Goal: Feedback & Contribution: Leave review/rating

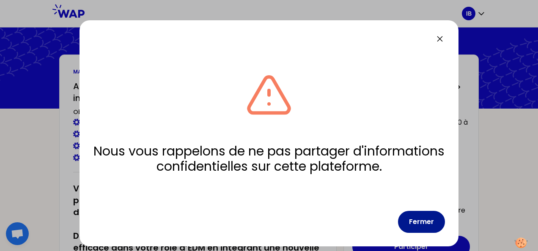
click at [436, 219] on button "Fermer" at bounding box center [421, 222] width 47 height 22
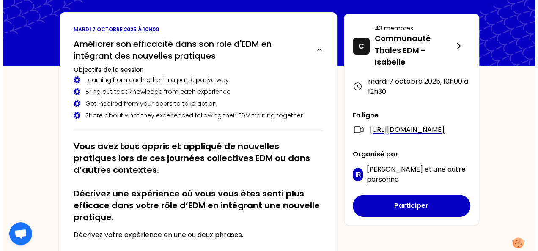
scroll to position [85, 0]
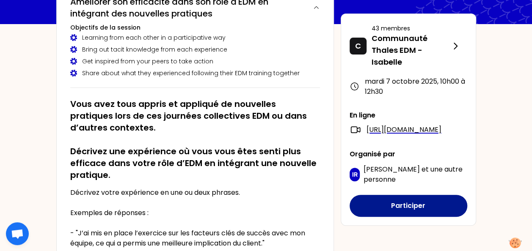
click at [411, 217] on button "Participer" at bounding box center [409, 206] width 118 height 22
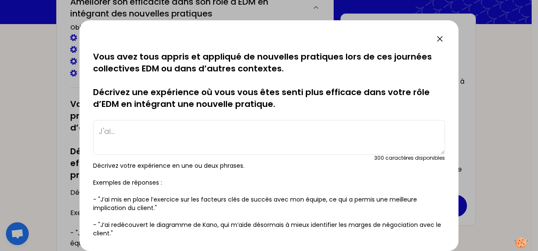
click at [172, 132] on textarea at bounding box center [269, 137] width 352 height 35
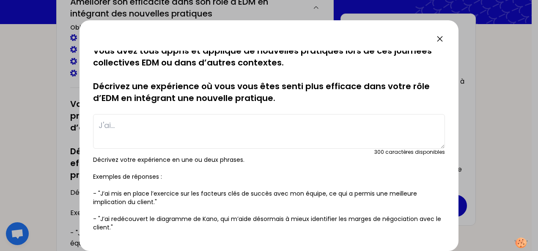
scroll to position [0, 0]
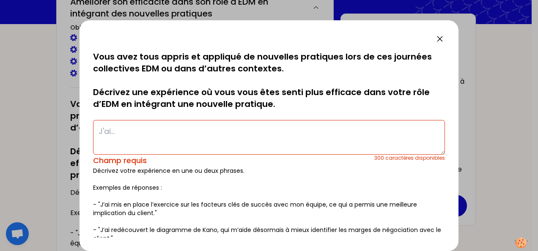
click at [436, 39] on icon at bounding box center [440, 39] width 10 height 10
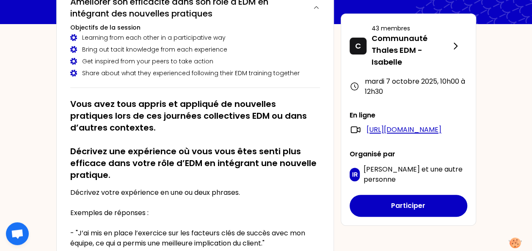
click at [410, 130] on link "[URL][DOMAIN_NAME]" at bounding box center [403, 130] width 75 height 10
click at [438, 134] on link "[URL][DOMAIN_NAME]" at bounding box center [403, 130] width 75 height 10
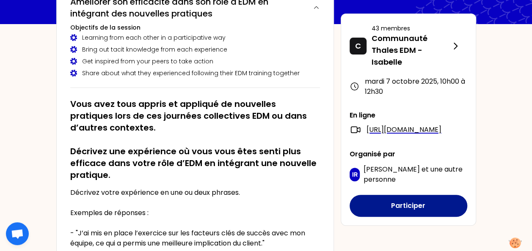
click at [436, 217] on button "Participer" at bounding box center [409, 206] width 118 height 22
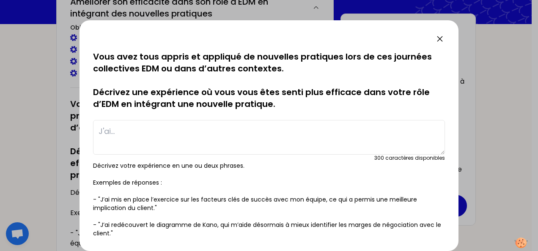
click at [147, 130] on textarea at bounding box center [269, 137] width 352 height 35
click at [200, 125] on textarea "(précision: je suis WPM )" at bounding box center [269, 137] width 352 height 35
drag, startPoint x: 188, startPoint y: 128, endPoint x: 199, endPoint y: 128, distance: 11.4
click at [188, 129] on textarea "(précision: je suis WPM )" at bounding box center [269, 137] width 352 height 35
click at [249, 129] on textarea "(précision: je suis WPM)" at bounding box center [269, 137] width 352 height 35
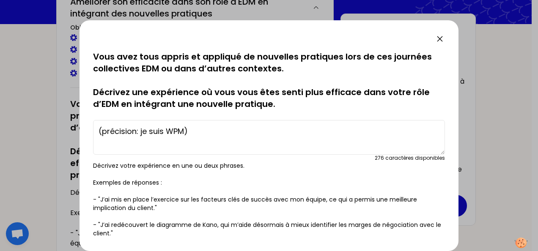
click at [185, 132] on textarea "(précision: je suis WPM)" at bounding box center [269, 137] width 352 height 35
drag, startPoint x: 162, startPoint y: 132, endPoint x: 149, endPoint y: 135, distance: 13.4
click at [141, 134] on textarea "(précision: je suis WPM)" at bounding box center [269, 137] width 352 height 35
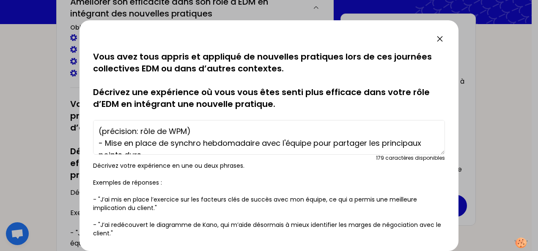
drag, startPoint x: 201, startPoint y: 134, endPoint x: 88, endPoint y: 135, distance: 113.4
click at [88, 135] on div "sauvegarde en cours... Vous avez tous appris et appliqué de nouvelles pratiques…" at bounding box center [269, 135] width 379 height 231
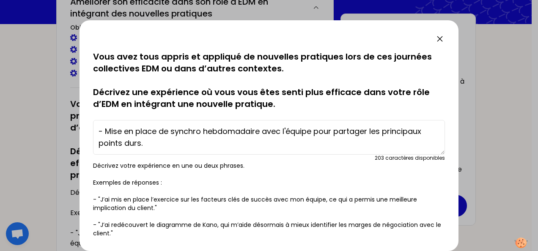
click at [96, 141] on textarea "- Mise en place de synchro hebdomadaire avec l'équipe pour partager les princip…" at bounding box center [269, 137] width 352 height 35
drag, startPoint x: 147, startPoint y: 145, endPoint x: 159, endPoint y: 144, distance: 11.5
click at [148, 145] on textarea "- Mise en place de synchro hebdomadaire avec l'équipe pour partager les princip…" at bounding box center [269, 137] width 352 height 35
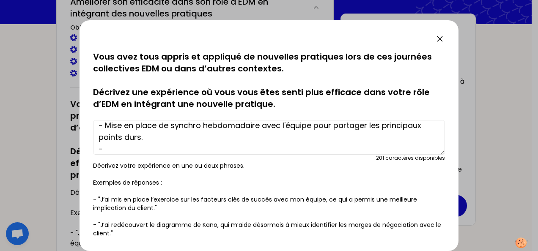
click at [289, 125] on textarea "- Mise en place de synchro hebdomadaire avec l'équipe pour partager les princip…" at bounding box center [269, 137] width 352 height 35
click at [294, 126] on textarea "- Mise en place de synchro hebdomadaire avec l'équipe pour partager les princip…" at bounding box center [269, 137] width 352 height 35
click at [189, 141] on textarea "- Mise en place de synchro hebdomadaire avec les équipe pour partager les princ…" at bounding box center [269, 137] width 352 height 35
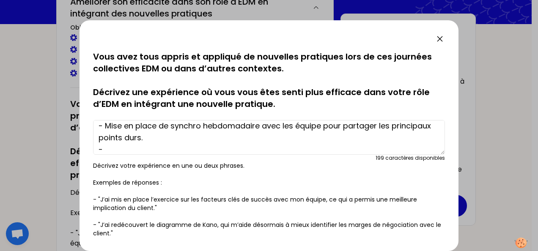
drag, startPoint x: 322, startPoint y: 126, endPoint x: 343, endPoint y: 117, distance: 22.6
click at [322, 126] on textarea "- Mise en place de synchro hebdomadaire avec les équipe pour partager les princ…" at bounding box center [269, 137] width 352 height 35
click at [182, 137] on textarea "- Mise en place de synchro hebdomadaire avec les équipes pour partager les prin…" at bounding box center [269, 137] width 352 height 35
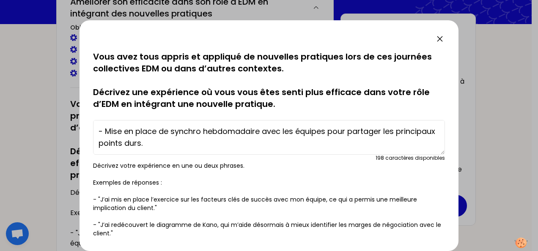
drag, startPoint x: 151, startPoint y: 139, endPoint x: 328, endPoint y: 124, distance: 177.5
click at [328, 124] on textarea "- Mise en place de synchro hebdomadaire avec les équipes pour partager les prin…" at bounding box center [269, 137] width 352 height 35
type textarea "- Mise en place de synchro hebdomadaire avec les équipes de développement: - -"
drag, startPoint x: 172, startPoint y: 144, endPoint x: 113, endPoint y: 144, distance: 58.8
click at [167, 145] on textarea "- Mise en place de synchro hebdomadaire avec les équipes de développement: - -" at bounding box center [269, 137] width 352 height 35
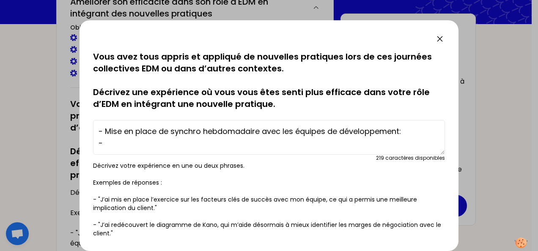
drag, startPoint x: 101, startPoint y: 141, endPoint x: 116, endPoint y: 138, distance: 15.1
click at [102, 141] on textarea "- Mise en place de synchro hebdomadaire avec les équipes de développement: - -" at bounding box center [269, 137] width 352 height 35
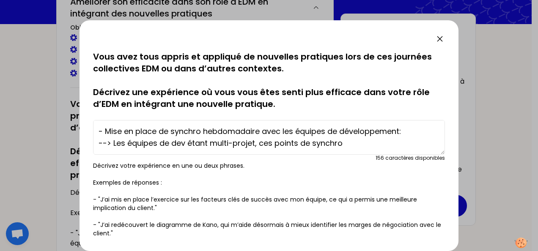
drag, startPoint x: 254, startPoint y: 144, endPoint x: 266, endPoint y: 145, distance: 11.5
click at [255, 144] on textarea "- Mise en place de synchro hebdomadaire avec les équipes de développement: --> …" at bounding box center [269, 137] width 352 height 35
click at [361, 142] on textarea "- Mise en place de synchro hebdomadaire avec les équipes de développement: --> …" at bounding box center [269, 137] width 352 height 35
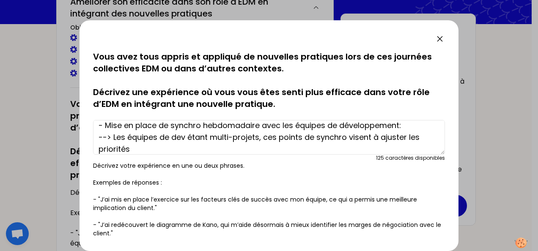
click at [135, 149] on textarea "- Mise en place de synchro hebdomadaire avec les équipes de développement: --> …" at bounding box center [269, 137] width 352 height 35
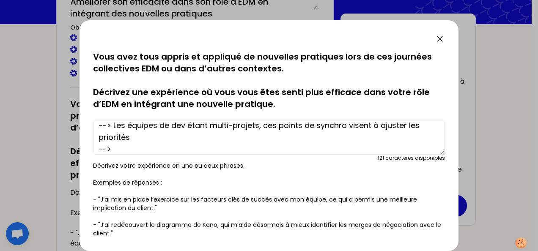
click at [270, 145] on textarea "- Mise en place de synchro hebdomadaire avec les équipes de développement: --> …" at bounding box center [269, 137] width 352 height 35
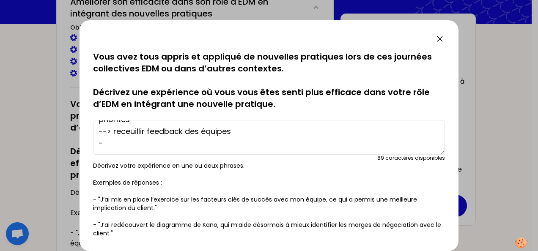
drag, startPoint x: 238, startPoint y: 151, endPoint x: 111, endPoint y: 130, distance: 128.2
click at [111, 130] on textarea "- Mise en place de synchro hebdomadaire avec les équipes de développement: --> …" at bounding box center [269, 137] width 352 height 35
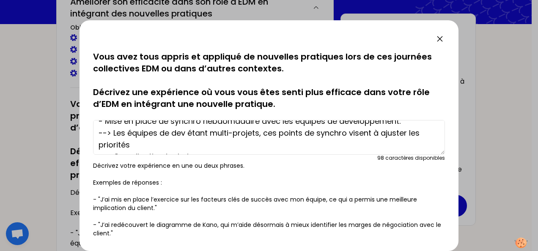
scroll to position [0, 0]
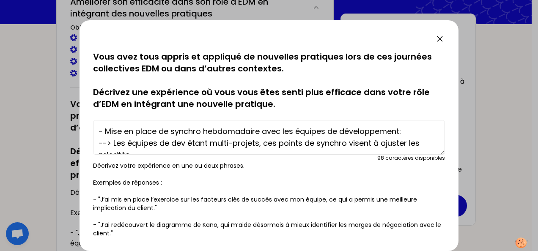
click at [401, 130] on textarea "- Mise en place de synchro hebdomadaire avec les équipes de développement: --> …" at bounding box center [269, 137] width 352 height 35
type textarea "- Mise en place de synchro hebdomadaire avec les équipes de développement: --> …"
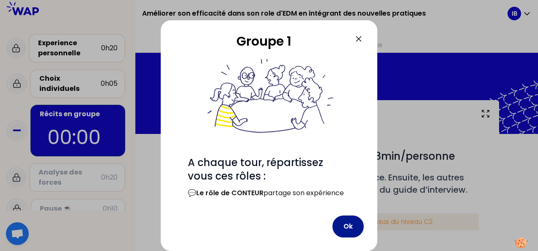
scroll to position [63, 0]
click at [345, 228] on button "Ok" at bounding box center [348, 227] width 31 height 22
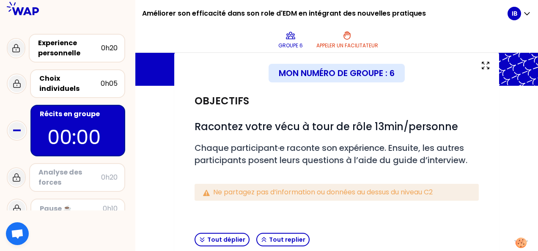
scroll to position [157, 0]
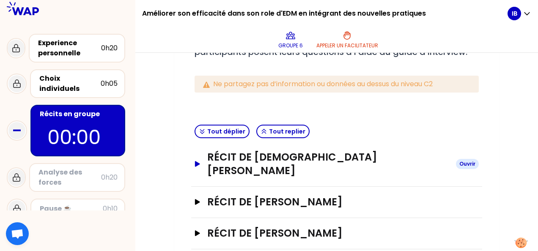
click at [200, 161] on icon "button" at bounding box center [197, 164] width 7 height 6
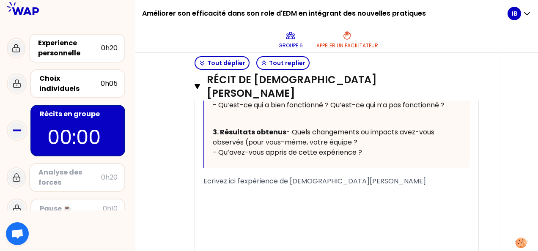
scroll to position [562, 0]
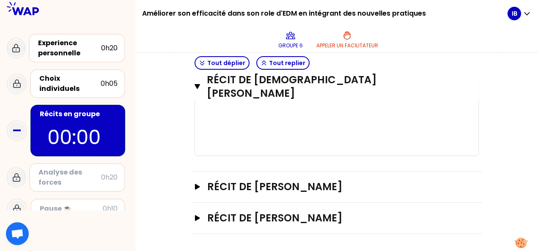
click at [284, 206] on div "Récit de [PERSON_NAME]" at bounding box center [336, 218] width 291 height 31
click at [282, 223] on h3 "Récit de [PERSON_NAME]" at bounding box center [328, 219] width 242 height 14
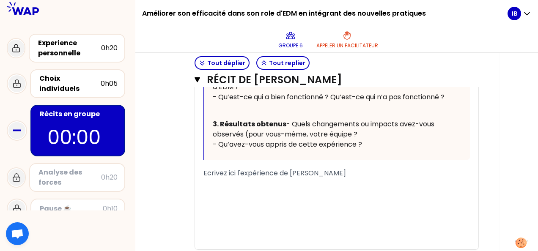
scroll to position [967, 0]
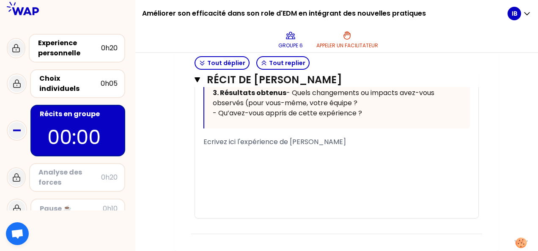
click at [293, 161] on div "﻿" at bounding box center [337, 162] width 267 height 10
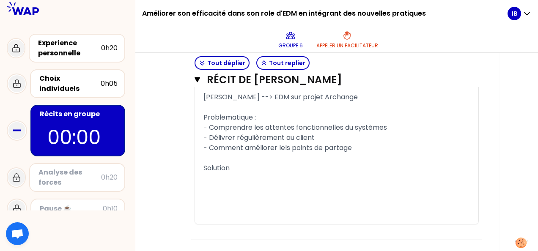
click at [247, 174] on div "Solution" at bounding box center [337, 168] width 267 height 10
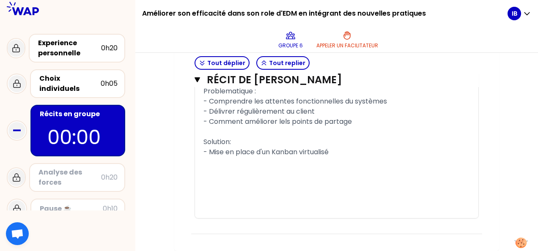
scroll to position [1058, 0]
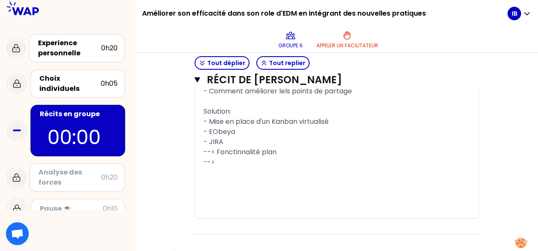
drag, startPoint x: 243, startPoint y: 185, endPoint x: 218, endPoint y: 196, distance: 27.5
click at [218, 168] on div "-->" at bounding box center [337, 162] width 267 height 10
drag, startPoint x: 237, startPoint y: 185, endPoint x: 246, endPoint y: 179, distance: 11.0
click at [241, 157] on span "--> Fonctinnalité plan" at bounding box center [240, 152] width 73 height 10
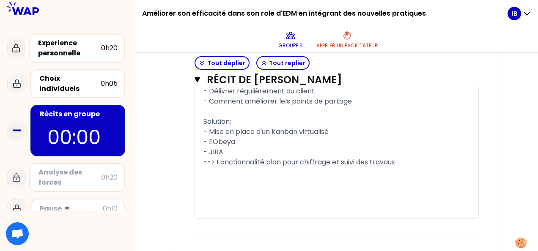
scroll to position [1093, 0]
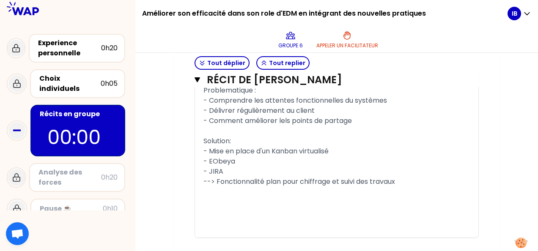
scroll to position [1050, 0]
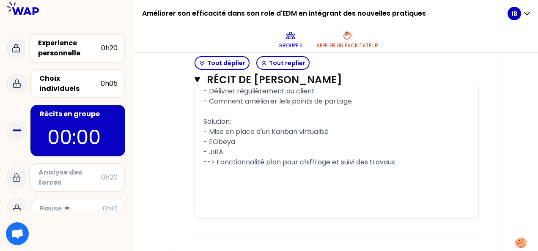
click at [428, 168] on div "--> Fonctionnalité plan pour chiffrage et suivi des travaux" at bounding box center [337, 162] width 267 height 10
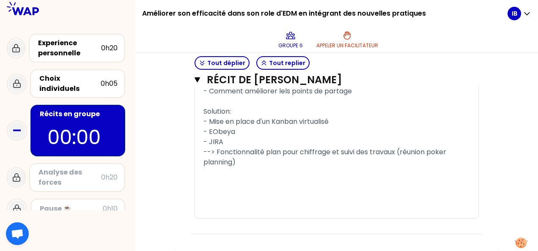
click at [284, 178] on div "﻿" at bounding box center [337, 173] width 267 height 10
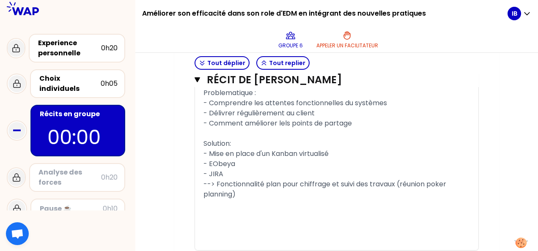
scroll to position [966, 0]
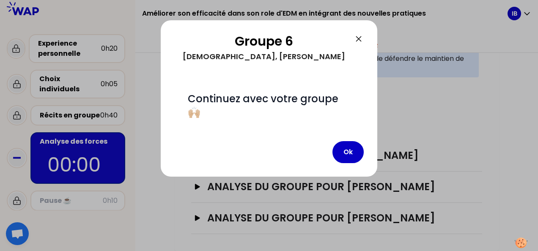
scroll to position [203, 0]
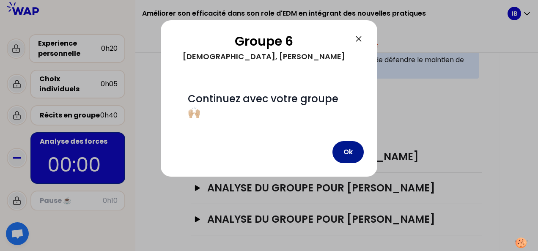
click at [353, 154] on button "Ok" at bounding box center [348, 152] width 31 height 22
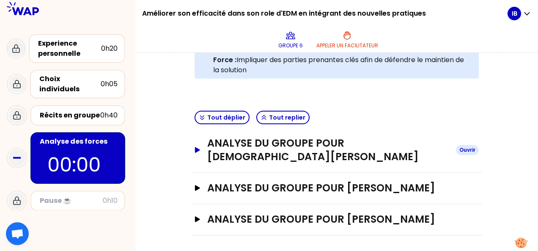
click at [346, 137] on h3 "Analyse du groupe pour [DEMOGRAPHIC_DATA][PERSON_NAME]" at bounding box center [328, 150] width 242 height 27
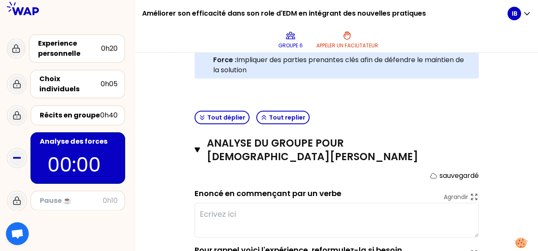
click at [338, 135] on div "Analyse du groupe pour [DEMOGRAPHIC_DATA] BOUGUIR Fermer sauvegardé Enoncé en c…" at bounding box center [336, 219] width 291 height 182
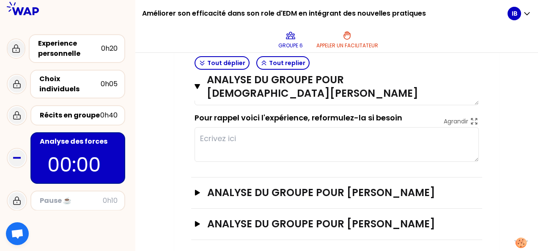
scroll to position [339, 0]
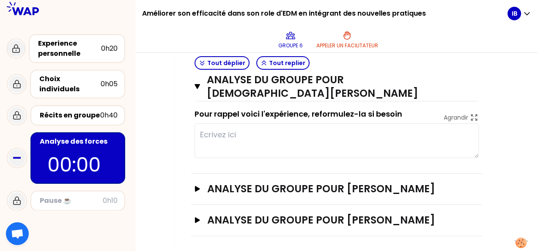
click at [274, 124] on textarea at bounding box center [337, 141] width 284 height 35
type textarea "Evoluer dans un contexte multiprojets avec nécessité de mettre en place des pra…"
type textarea "D"
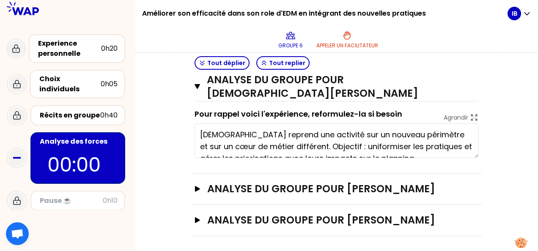
type textarea "[DEMOGRAPHIC_DATA] reprend une activité sur un nouveau périmètre et sur un cœur…"
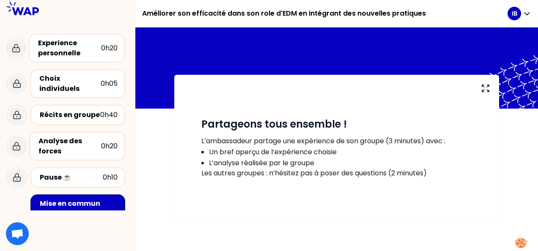
scroll to position [112, 0]
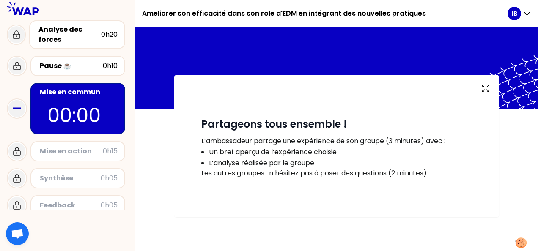
click at [88, 146] on div "Mise en action" at bounding box center [71, 151] width 63 height 10
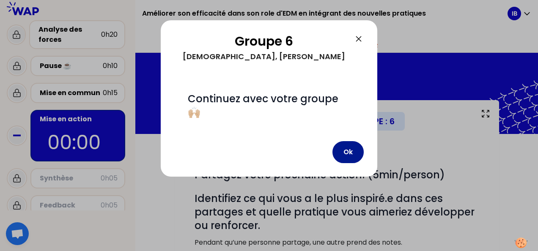
click at [349, 145] on button "Ok" at bounding box center [348, 152] width 31 height 22
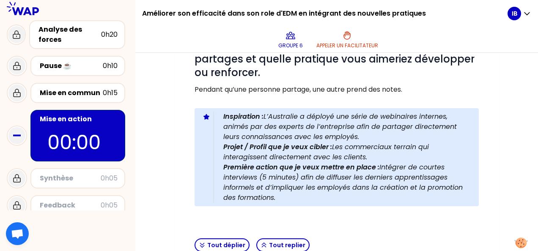
scroll to position [267, 0]
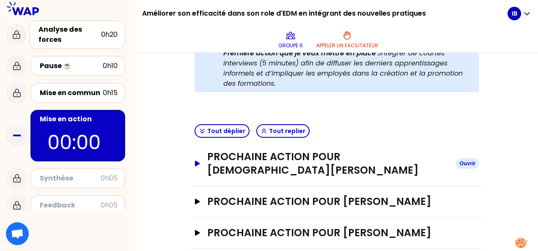
click at [383, 163] on h3 "Prochaine action pour [DEMOGRAPHIC_DATA][PERSON_NAME]" at bounding box center [328, 163] width 242 height 27
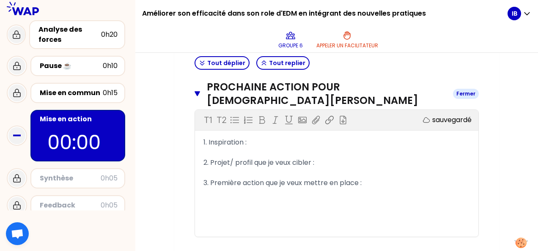
scroll to position [339, 0]
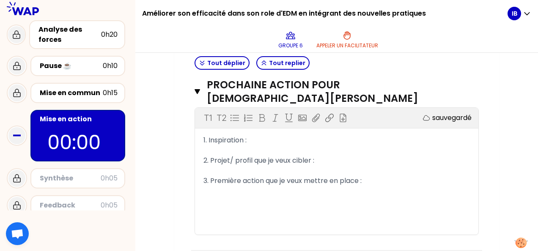
click at [278, 135] on div "1. Inspiration :" at bounding box center [337, 140] width 267 height 10
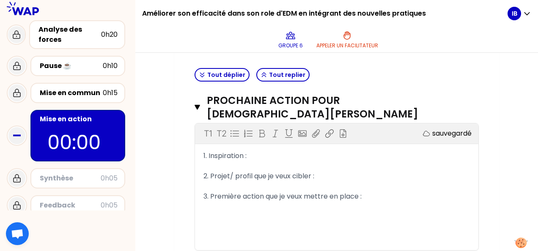
scroll to position [323, 0]
click at [265, 152] on div "1. Inspiration :" at bounding box center [337, 157] width 267 height 10
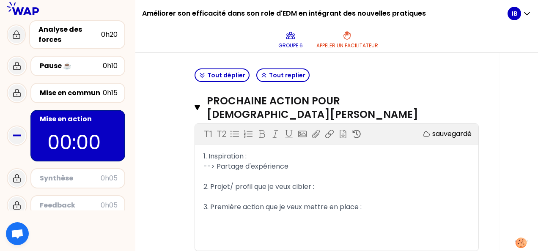
click at [216, 162] on span "--> Partage d'expérience" at bounding box center [246, 167] width 85 height 10
click at [378, 182] on div "2. Projet/ profil que je veux cibler :" at bounding box center [337, 187] width 267 height 10
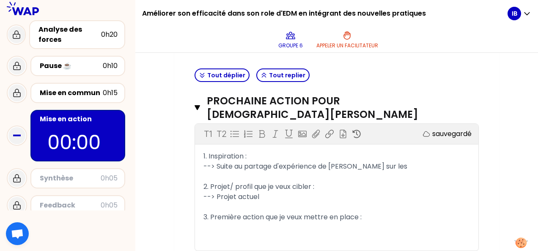
click at [351, 231] on div "T1 T2 Exporter sauvegardé 1. Inspiration : --> Suite au partage d'expérience de…" at bounding box center [337, 187] width 284 height 127
click at [349, 223] on div "﻿" at bounding box center [337, 228] width 267 height 10
click at [389, 182] on div "2. Projet/ profil que je veux cibler :" at bounding box center [337, 187] width 267 height 10
click at [392, 162] on div "--> Suite au partage d'expérience de [PERSON_NAME] sur les" at bounding box center [337, 167] width 267 height 10
drag, startPoint x: 383, startPoint y: 153, endPoint x: 369, endPoint y: 152, distance: 14.8
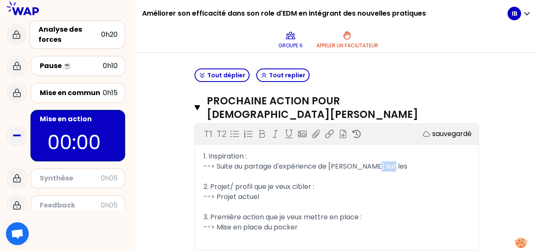
click at [369, 162] on div "--> Suite au partage d'expérience de [PERSON_NAME] sur les" at bounding box center [337, 167] width 267 height 10
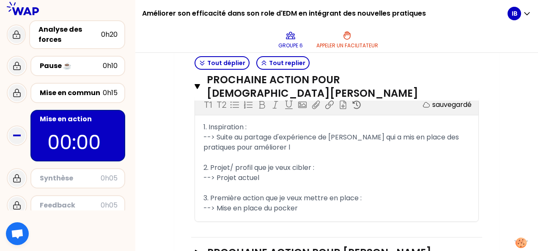
scroll to position [366, 0]
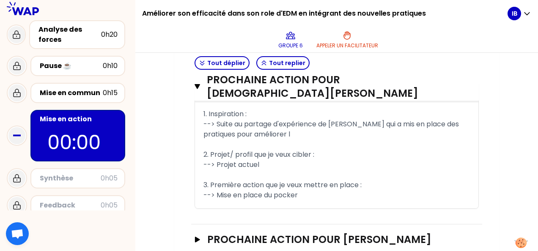
click at [311, 190] on div "--> Mise en place du pocker" at bounding box center [337, 195] width 267 height 10
click at [300, 122] on div "--> Suite au partage d'expérience de [PERSON_NAME] qui a mis en place des prati…" at bounding box center [337, 129] width 267 height 20
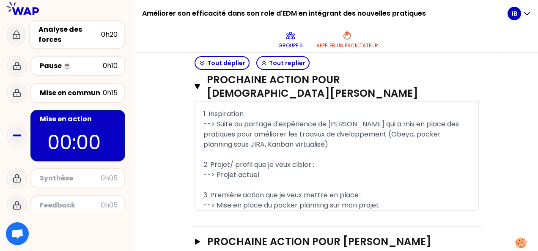
click at [395, 128] on div "--> Suite au partage d'expérience de [PERSON_NAME] qui a mis en place des prati…" at bounding box center [337, 134] width 267 height 30
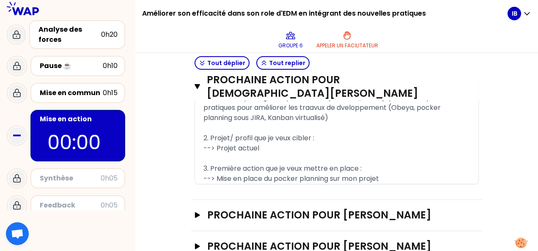
scroll to position [405, 0]
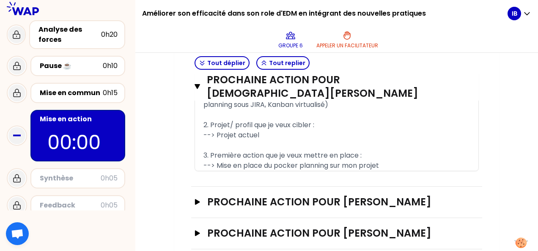
drag, startPoint x: 216, startPoint y: 119, endPoint x: 227, endPoint y: 116, distance: 11.8
click at [216, 130] on span "--> Projet actuel" at bounding box center [232, 135] width 56 height 10
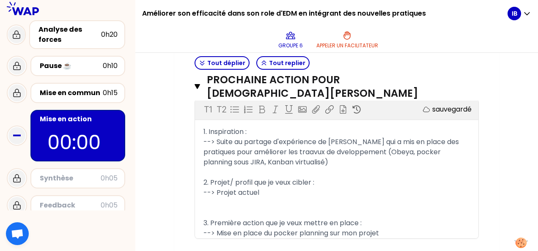
scroll to position [278, 0]
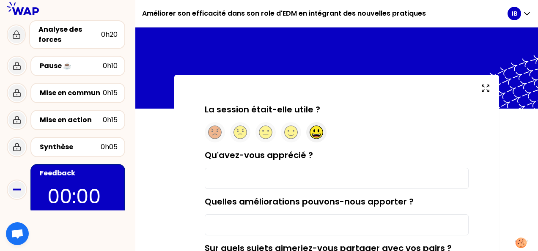
click at [320, 134] on circle at bounding box center [316, 132] width 13 height 13
click at [310, 182] on input "Qu'avez-vous apprécié ?" at bounding box center [337, 178] width 264 height 21
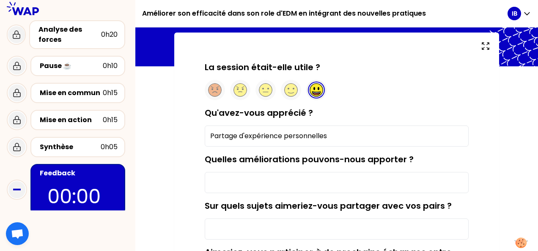
scroll to position [85, 0]
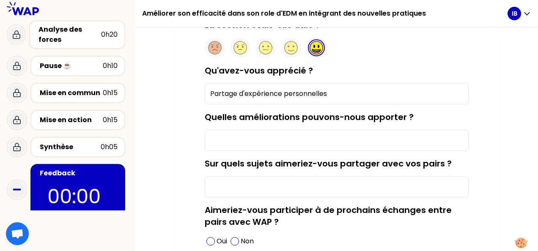
type input "Partage d'expérience personnelles"
click at [248, 188] on input "Sur quels sujets aimeriez-vous partager avec vos pairs ?" at bounding box center [337, 186] width 264 height 21
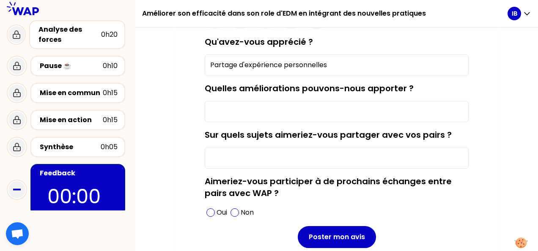
scroll to position [127, 0]
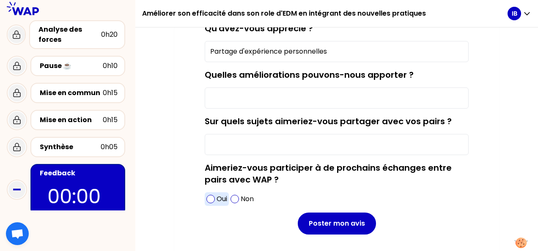
click at [215, 199] on span at bounding box center [211, 199] width 8 height 8
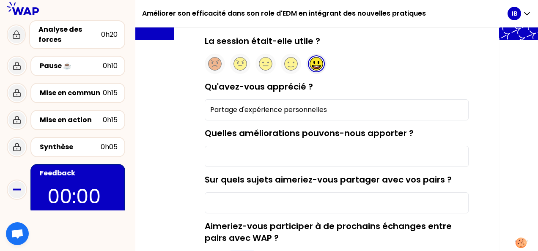
scroll to position [42, 0]
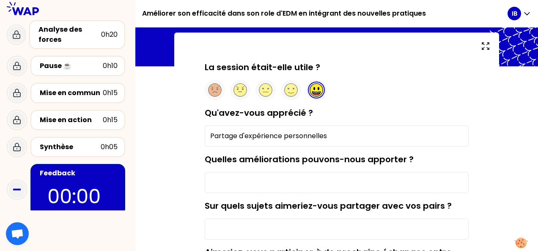
click at [257, 186] on input "Quelles améliorations pouvons-nous apporter ?" at bounding box center [337, 182] width 264 height 21
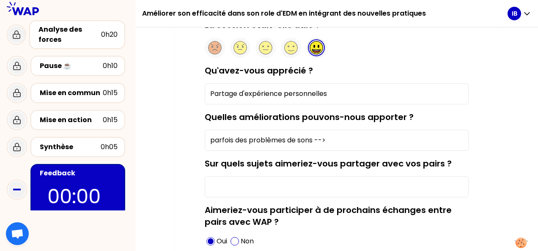
drag, startPoint x: 329, startPoint y: 142, endPoint x: 338, endPoint y: 140, distance: 9.5
click at [324, 141] on input "parfois des problèmes de sons -->" at bounding box center [337, 140] width 264 height 21
click at [341, 140] on input "parfois des problèmes de sons -->" at bounding box center [337, 140] width 264 height 21
drag, startPoint x: 207, startPoint y: 139, endPoint x: 540, endPoint y: 133, distance: 332.7
click at [538, 133] on html "Améliorer son efficacité dans son role d'EDM en intégrant des nouvelles pratiqu…" at bounding box center [269, 125] width 538 height 251
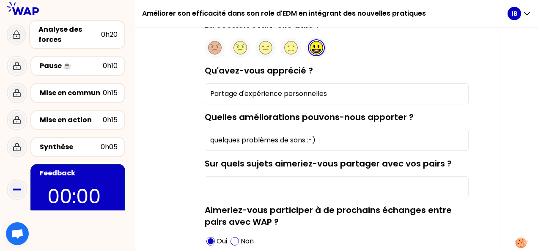
type input "quelques problèmes de sons :-)"
click at [378, 193] on input "Sur quels sujets aimeriez-vous partager avec vos pairs ?" at bounding box center [337, 186] width 264 height 21
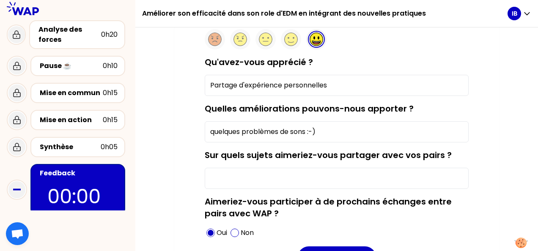
scroll to position [111, 0]
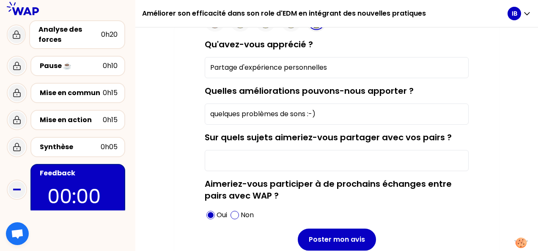
drag, startPoint x: 365, startPoint y: 237, endPoint x: 408, endPoint y: 146, distance: 101.7
click at [365, 238] on button "Poster mon avis" at bounding box center [337, 240] width 78 height 22
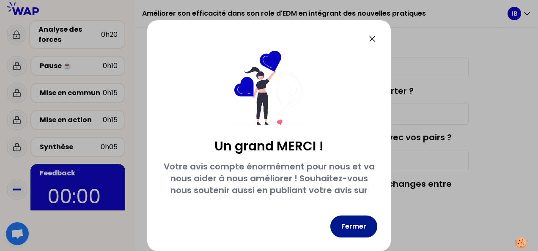
click at [359, 230] on button "Fermer" at bounding box center [354, 227] width 47 height 22
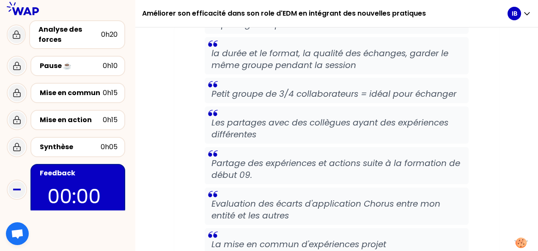
scroll to position [411, 0]
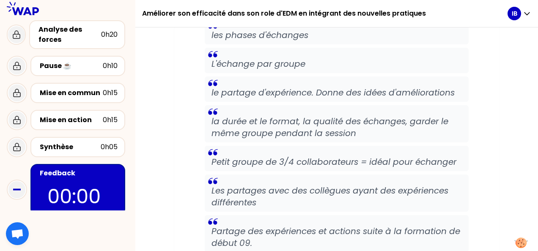
drag, startPoint x: 265, startPoint y: 33, endPoint x: 260, endPoint y: 41, distance: 9.5
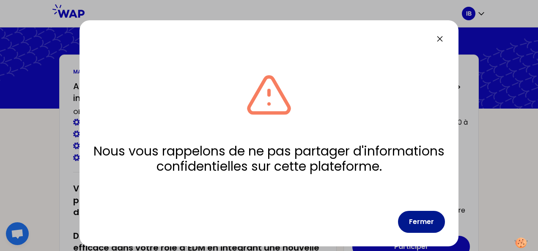
click at [408, 224] on button "Fermer" at bounding box center [421, 222] width 47 height 22
click at [414, 224] on button "Fermer" at bounding box center [421, 222] width 47 height 22
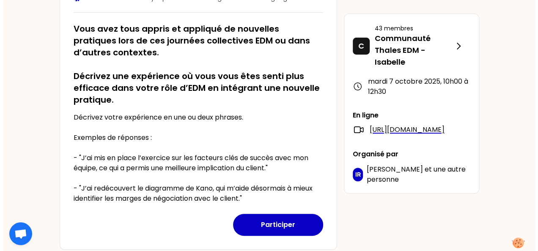
scroll to position [212, 0]
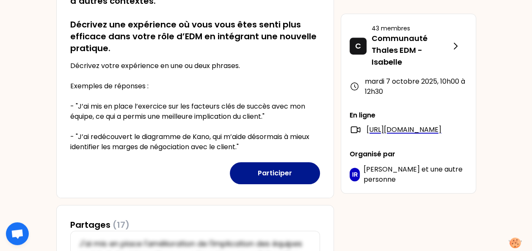
click at [296, 175] on button "Participer" at bounding box center [275, 174] width 90 height 22
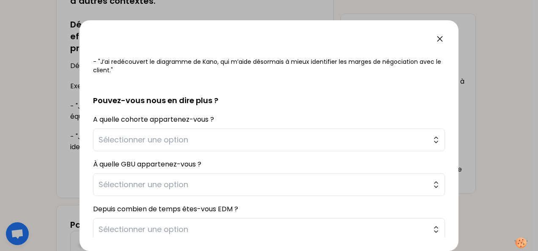
scroll to position [169, 0]
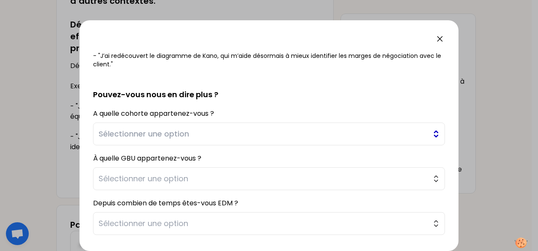
click at [279, 136] on span "Sélectionner une option" at bounding box center [263, 134] width 329 height 12
click at [284, 107] on form "sauvegardé Vous avez tous appris et appliqué de nouvelles pratiques lors de ces…" at bounding box center [269, 87] width 352 height 410
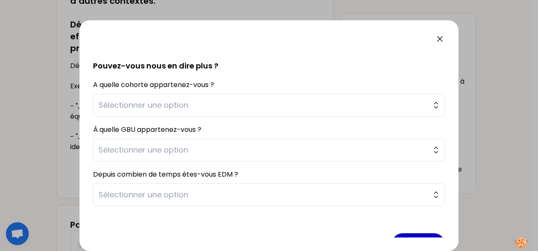
scroll to position [212, 0]
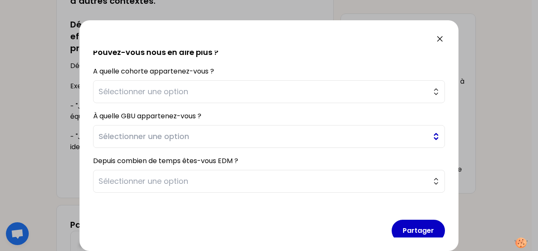
click at [256, 131] on span "Sélectionner une option" at bounding box center [263, 137] width 329 height 12
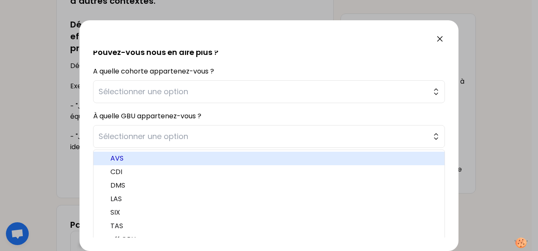
click at [129, 158] on span "AVS" at bounding box center [274, 159] width 328 height 10
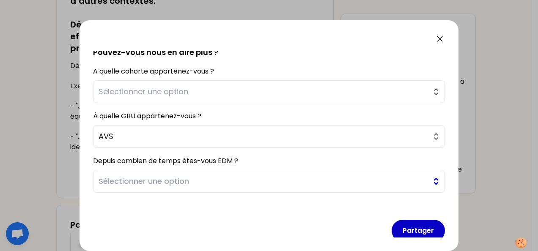
click at [154, 185] on span "Sélectionner une option" at bounding box center [263, 182] width 329 height 12
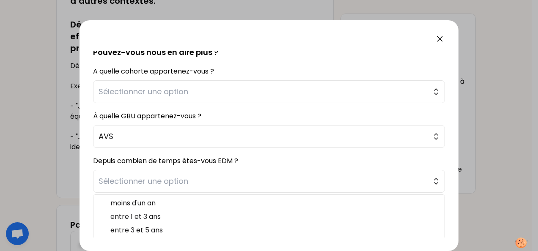
click at [173, 155] on div "Depuis combien de temps êtes-vous EDM ? Sélectionner une option moins d'un an e…" at bounding box center [269, 174] width 352 height 38
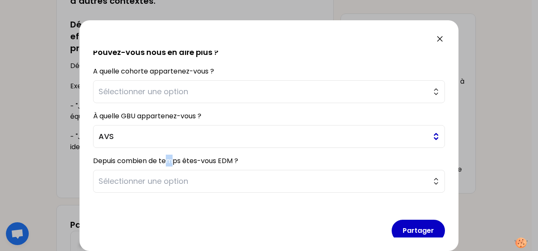
click at [245, 130] on button "AVS" at bounding box center [269, 136] width 352 height 23
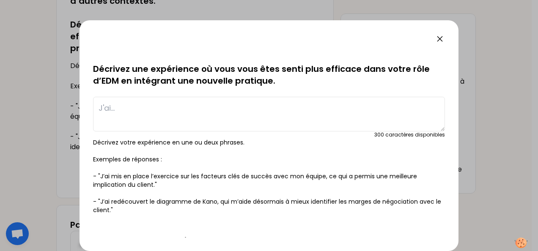
scroll to position [0, 0]
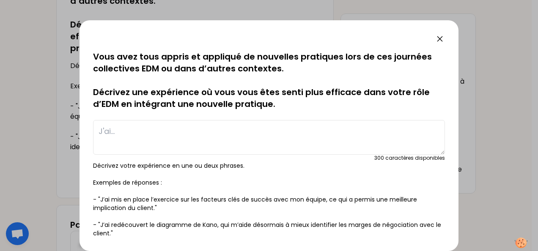
click at [336, 134] on textarea at bounding box center [269, 137] width 352 height 35
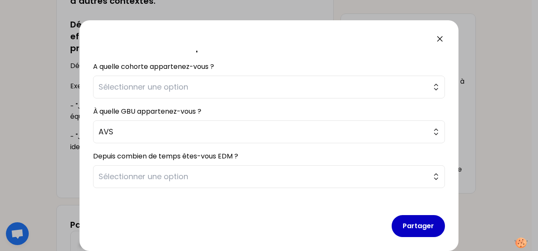
scroll to position [226, 0]
